Goal: Task Accomplishment & Management: Complete application form

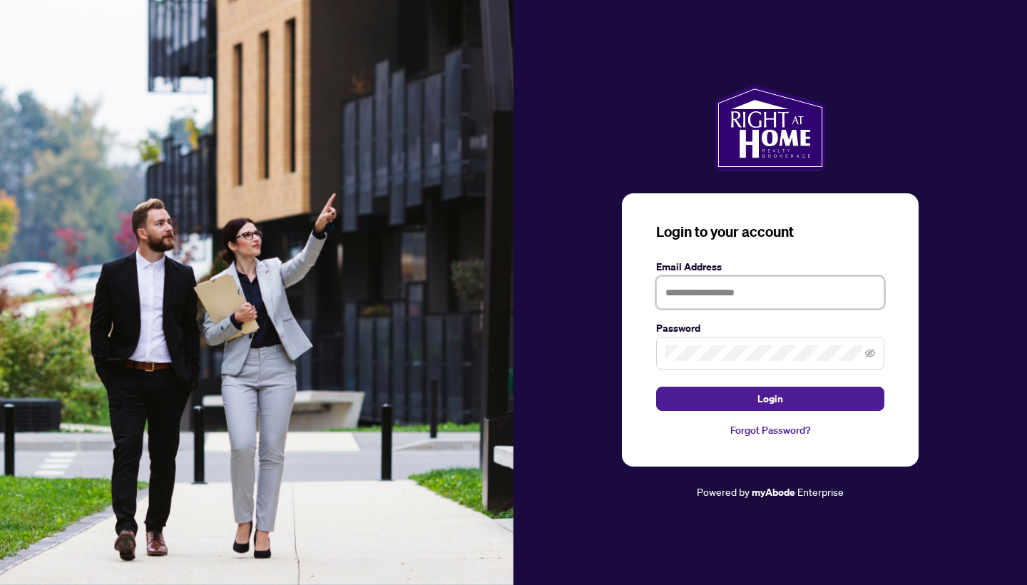
type input "**********"
click at [770, 399] on button "Login" at bounding box center [770, 399] width 228 height 24
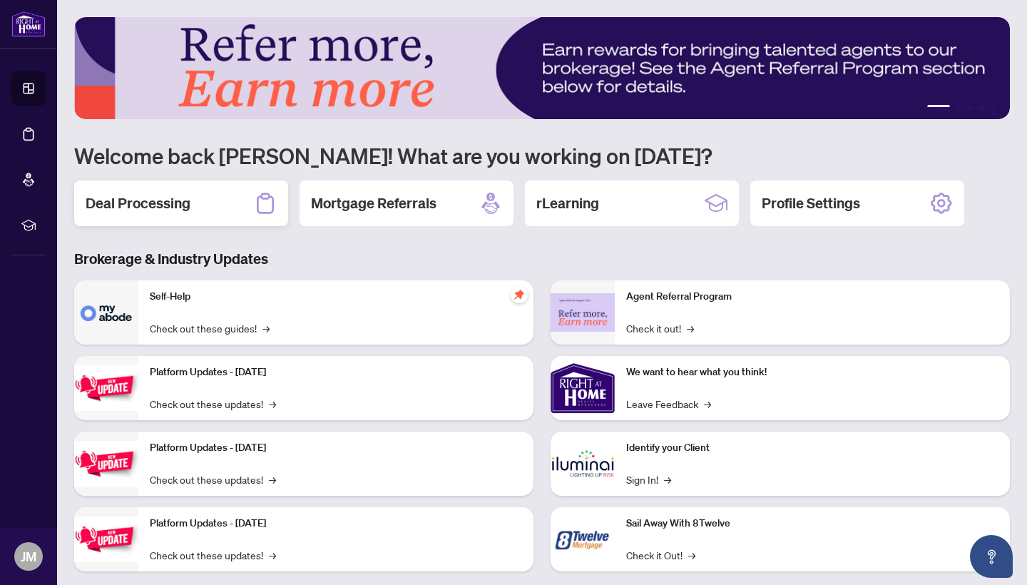
click at [178, 208] on h2 "Deal Processing" at bounding box center [138, 203] width 105 height 20
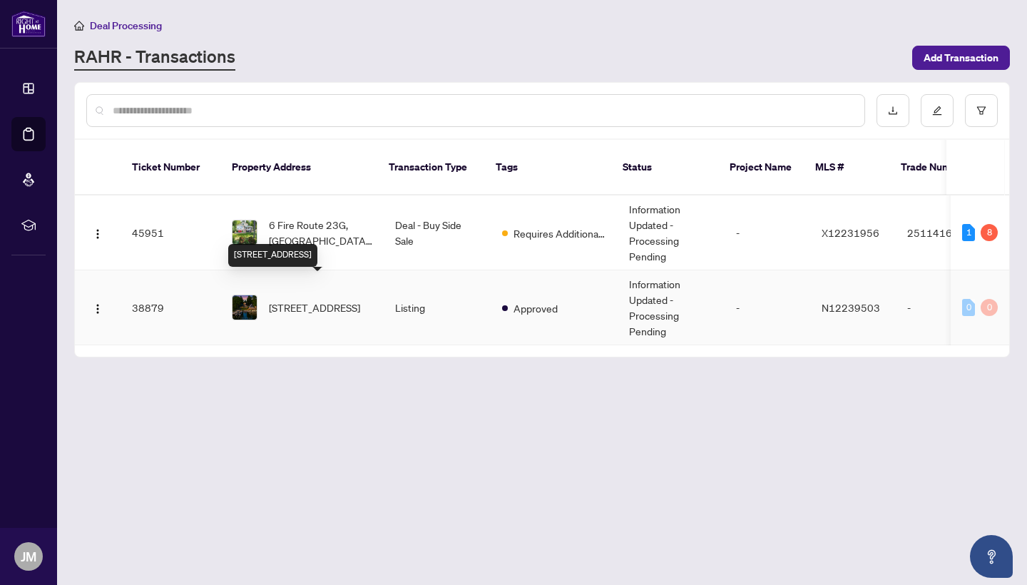
click at [307, 300] on span "[STREET_ADDRESS]" at bounding box center [314, 308] width 91 height 16
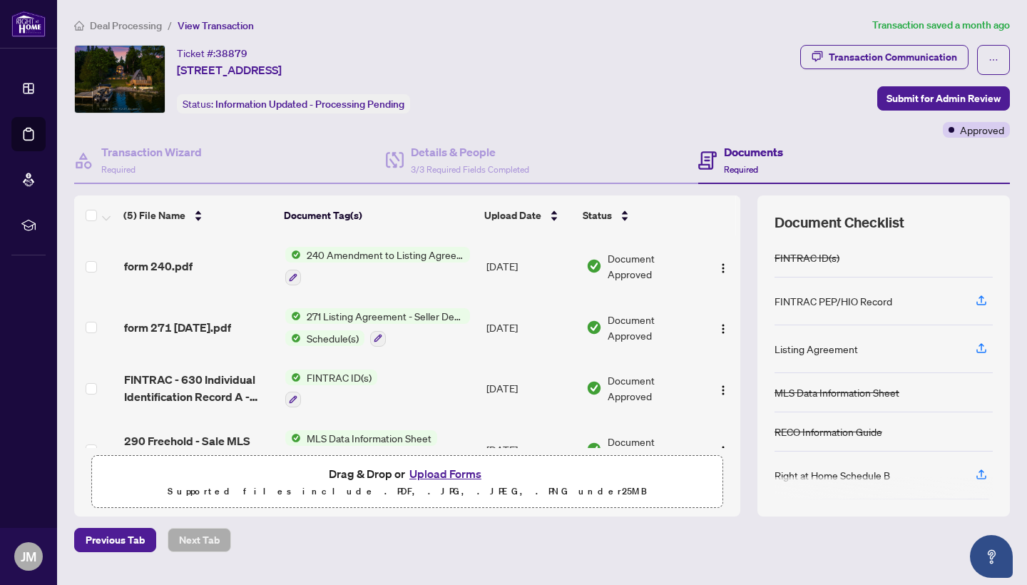
click at [452, 472] on button "Upload Forms" at bounding box center [445, 473] width 81 height 19
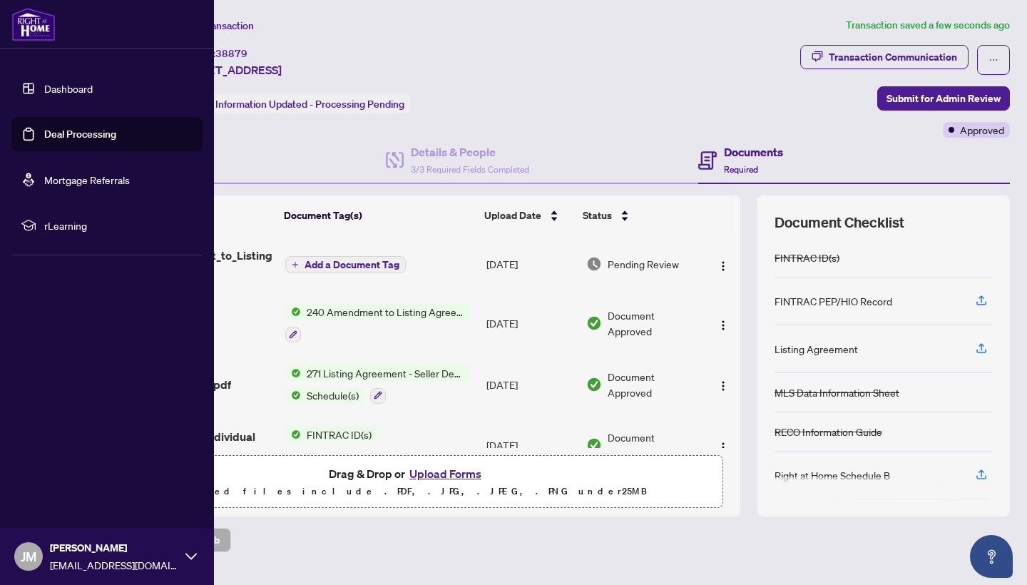
click at [44, 88] on link "Dashboard" at bounding box center [68, 88] width 49 height 13
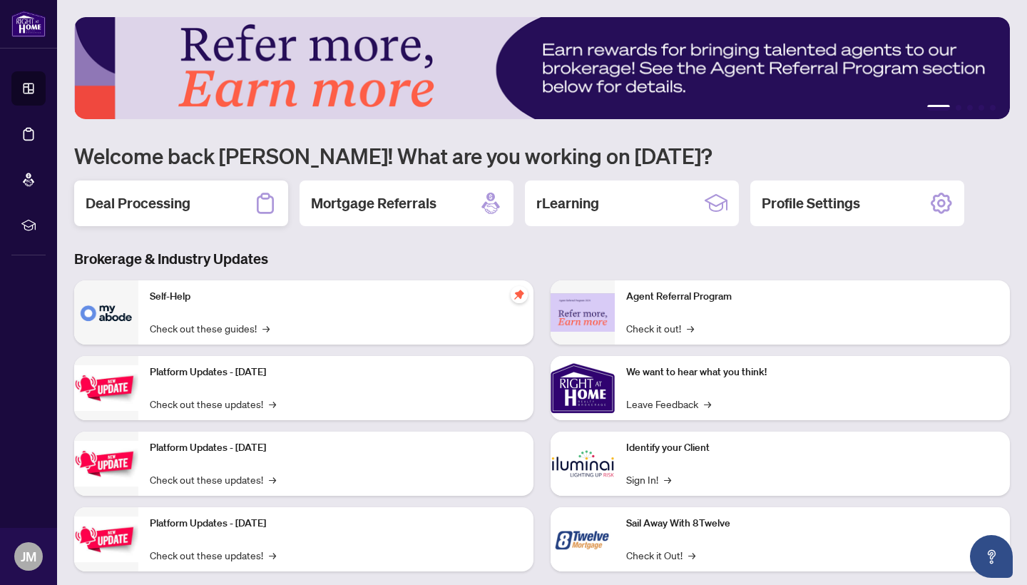
click at [157, 213] on h2 "Deal Processing" at bounding box center [138, 203] width 105 height 20
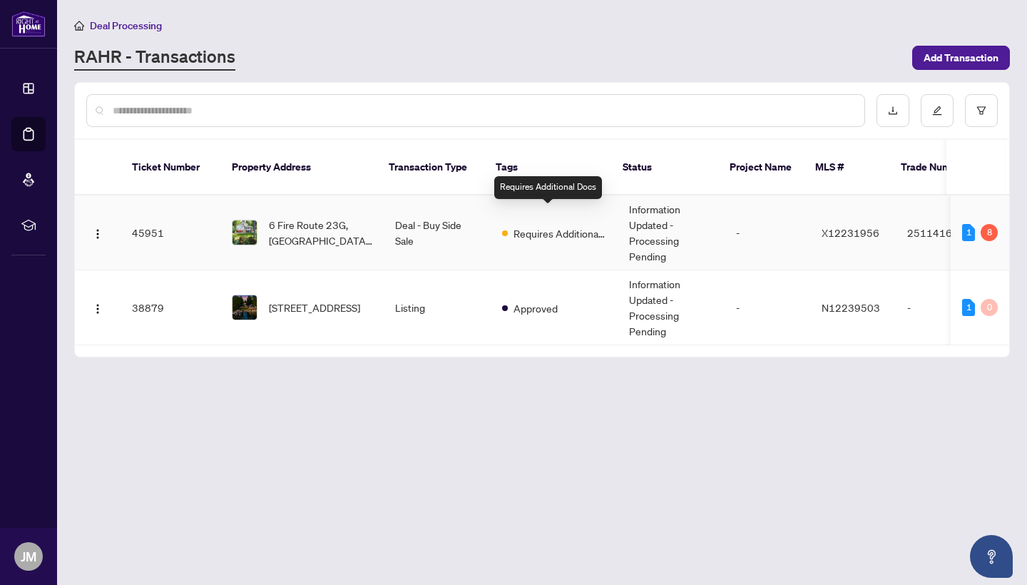
click at [560, 225] on span "Requires Additional Docs" at bounding box center [560, 233] width 93 height 16
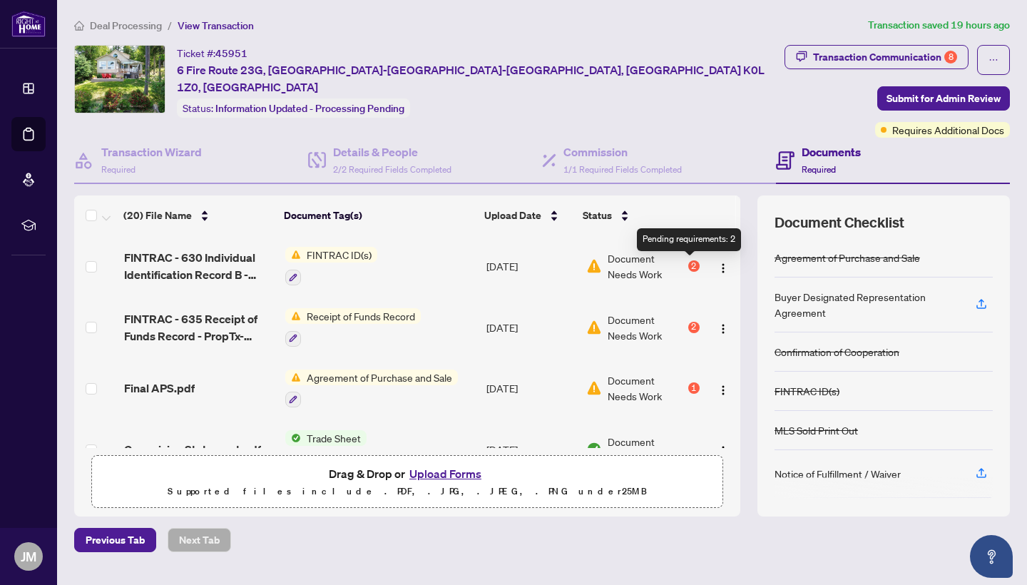
click at [690, 270] on div "2" at bounding box center [693, 265] width 11 height 11
click at [454, 476] on button "Upload Forms" at bounding box center [445, 473] width 81 height 19
click at [449, 471] on button "Upload Forms" at bounding box center [445, 473] width 81 height 19
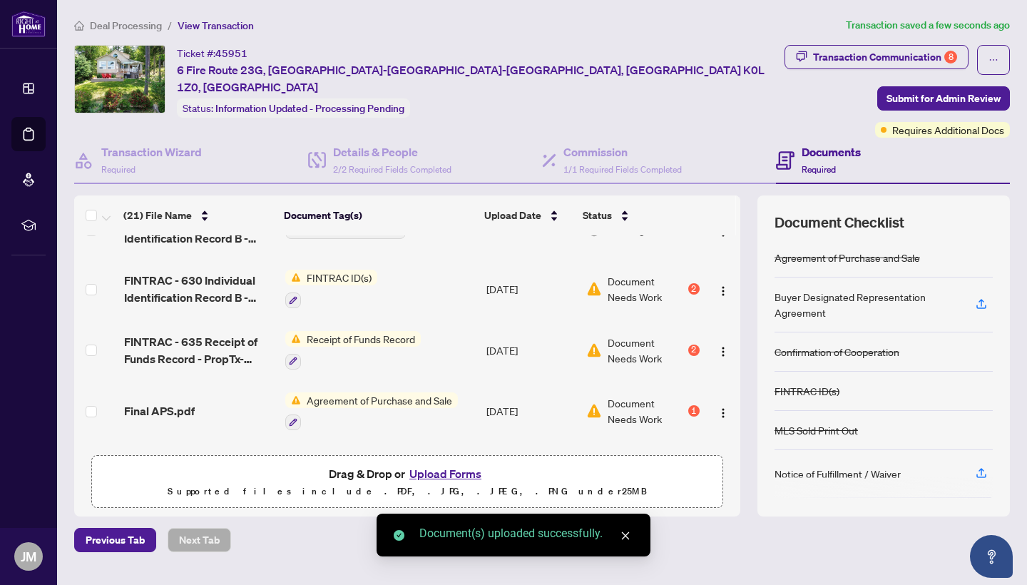
scroll to position [41, 0]
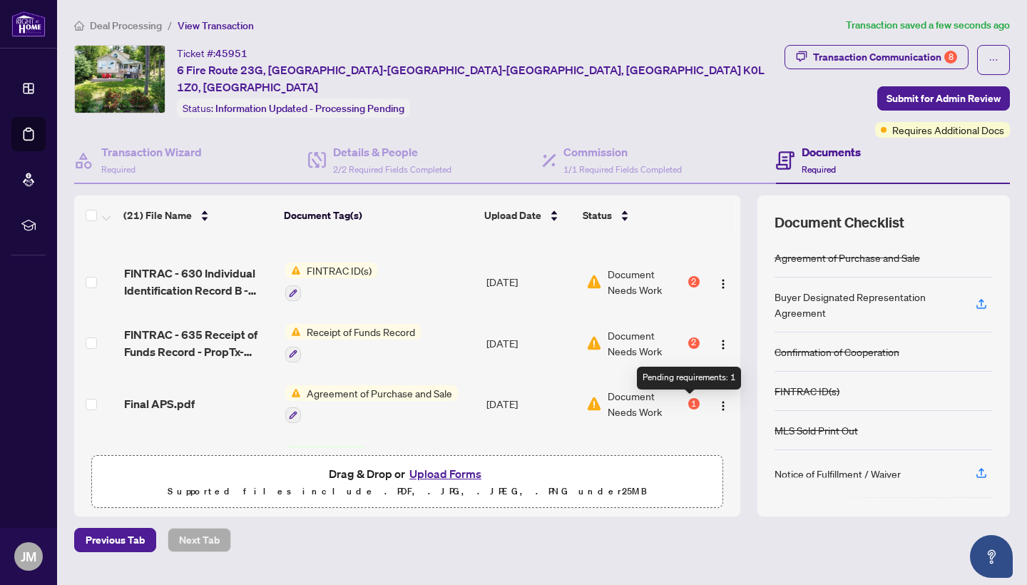
click at [689, 403] on div "1" at bounding box center [693, 403] width 11 height 11
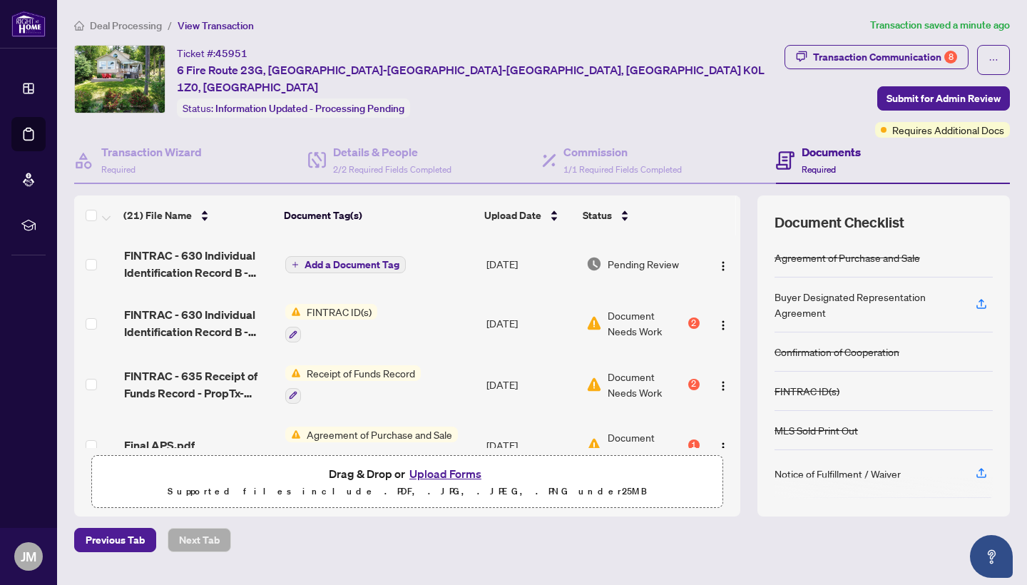
scroll to position [26, 0]
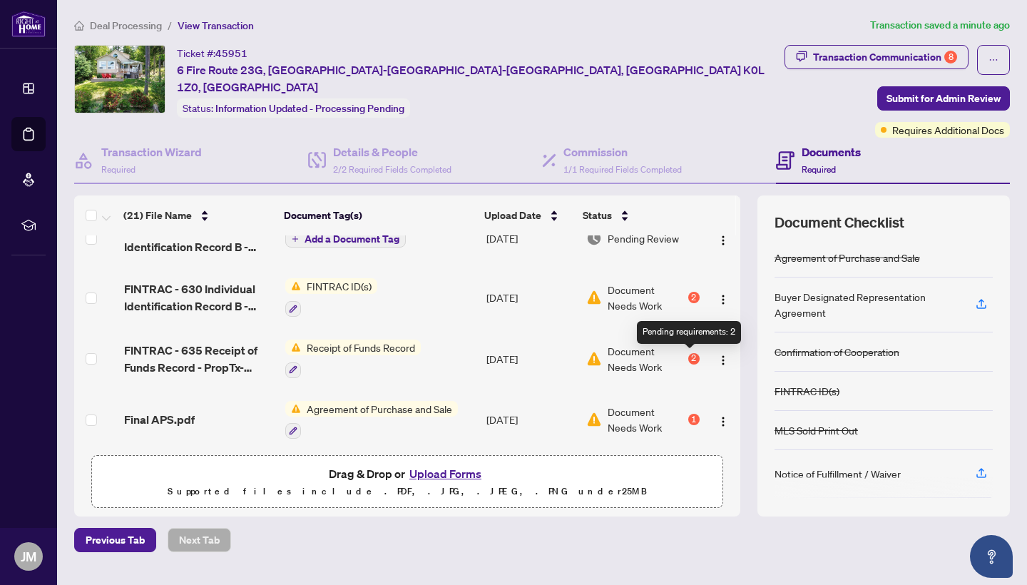
click at [688, 357] on div "2" at bounding box center [693, 358] width 11 height 11
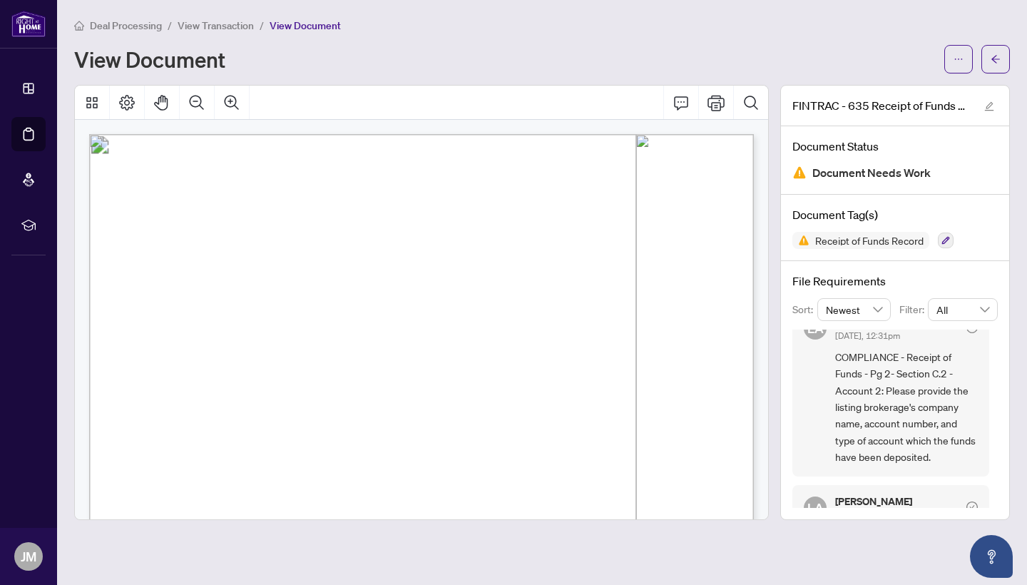
scroll to position [17, 0]
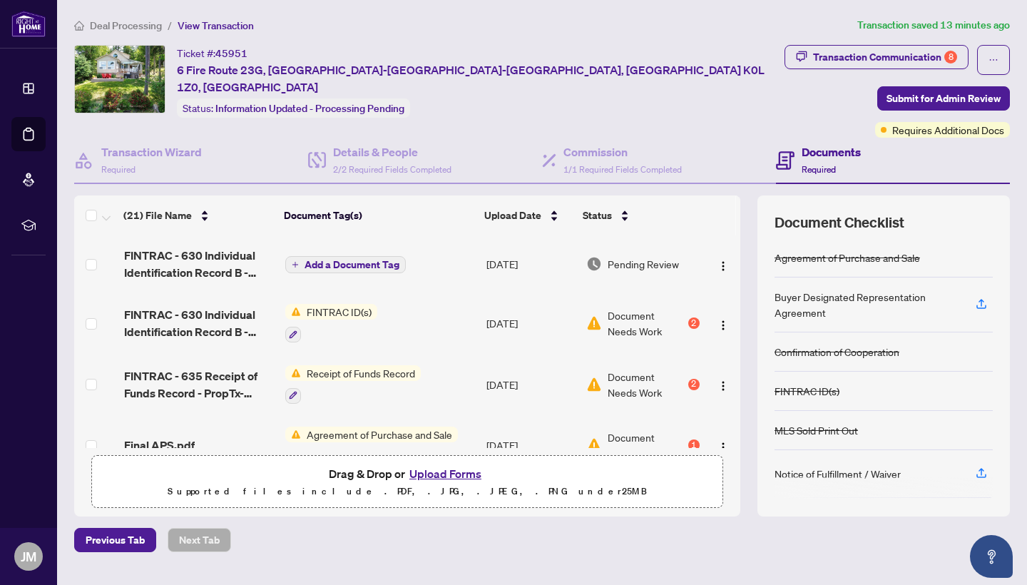
click at [457, 475] on button "Upload Forms" at bounding box center [445, 473] width 81 height 19
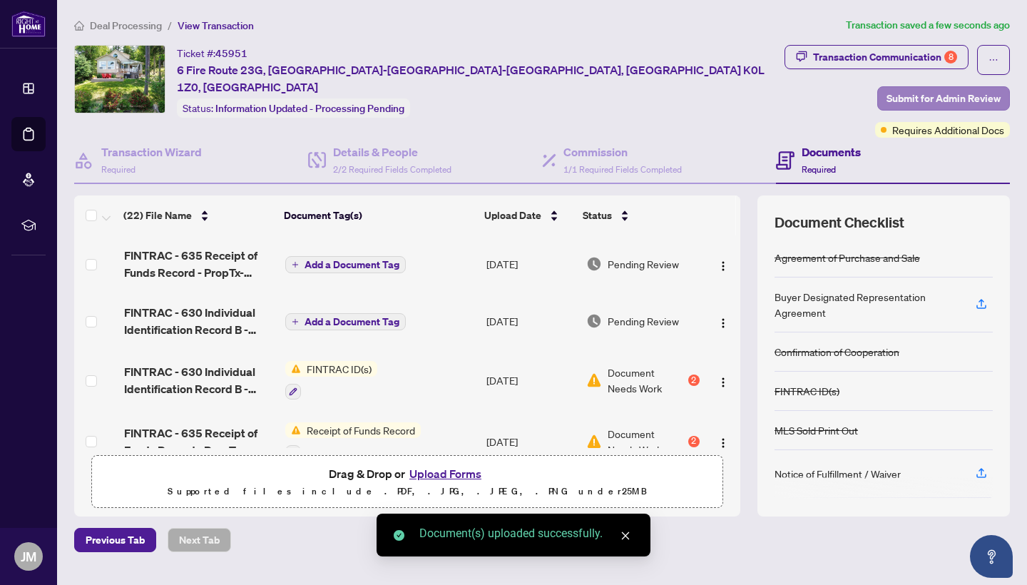
click at [956, 98] on span "Submit for Admin Review" at bounding box center [944, 98] width 114 height 23
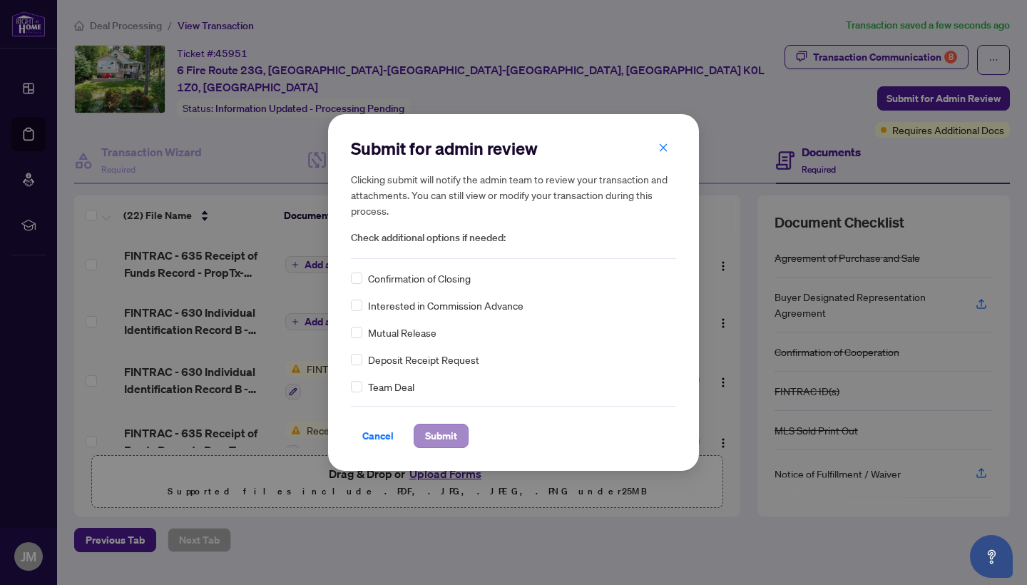
click at [443, 437] on span "Submit" at bounding box center [441, 435] width 32 height 23
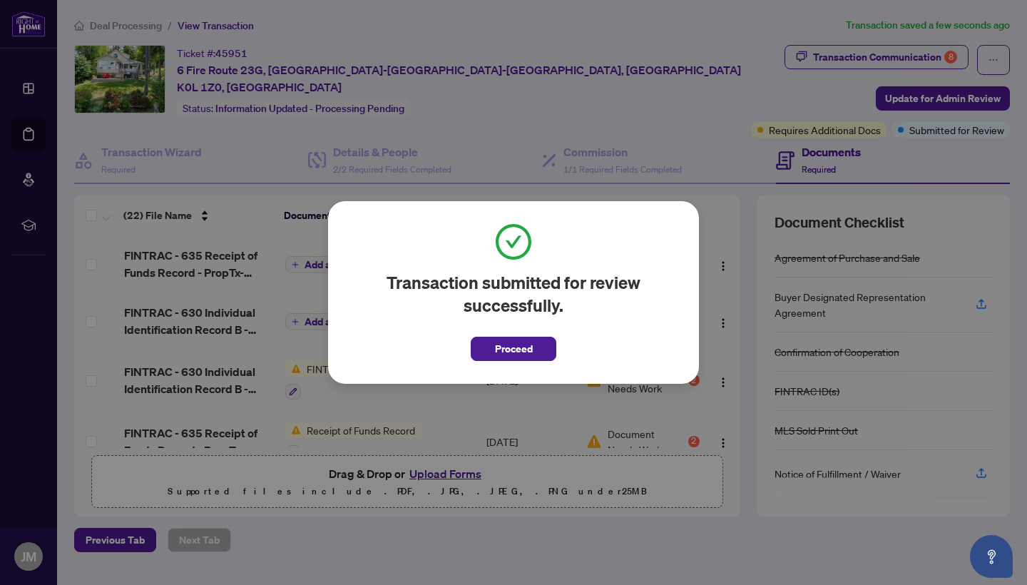
click at [616, 51] on div "Transaction submitted for review successfully. Proceed Cancel OK" at bounding box center [513, 292] width 1027 height 585
click at [513, 343] on span "Proceed" at bounding box center [514, 348] width 38 height 23
